Goal: Task Accomplishment & Management: Manage account settings

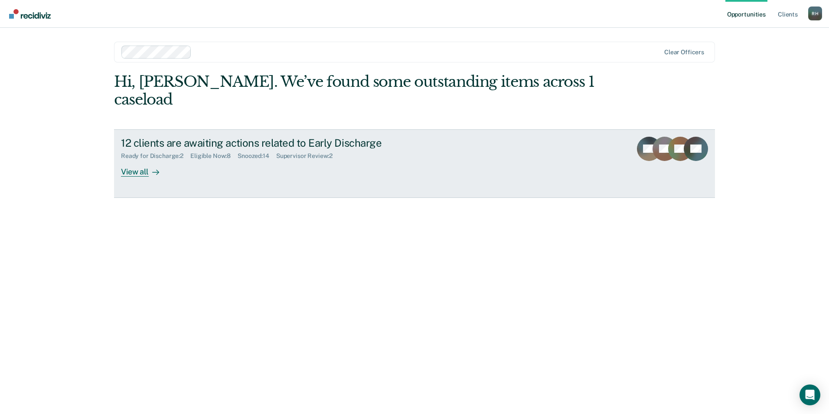
click at [139, 160] on div "View all" at bounding box center [145, 168] width 49 height 17
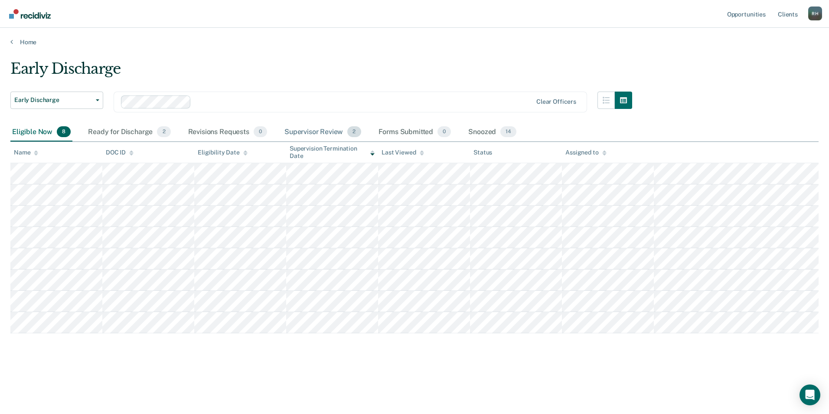
click at [307, 130] on div "Supervisor Review 2" at bounding box center [323, 132] width 80 height 19
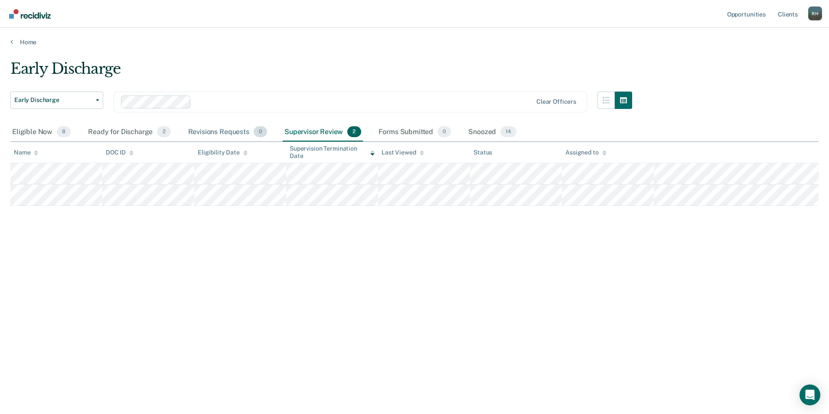
click at [223, 131] on div "Revisions Requests 0" at bounding box center [227, 132] width 82 height 19
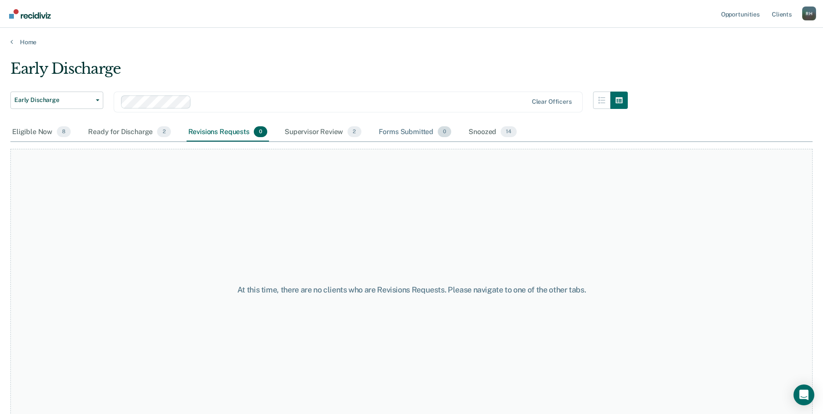
click at [398, 131] on div "Forms Submitted 0" at bounding box center [415, 132] width 76 height 19
click at [310, 130] on div "Supervisor Review 2" at bounding box center [323, 132] width 80 height 19
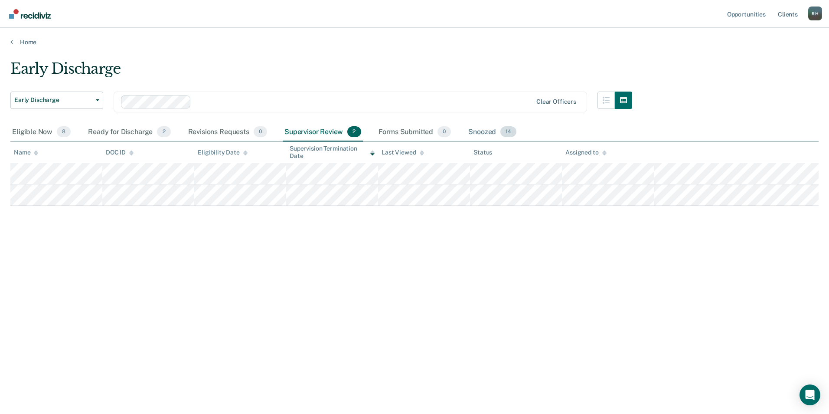
click at [409, 133] on div "Snoozed 14" at bounding box center [493, 132] width 52 height 19
